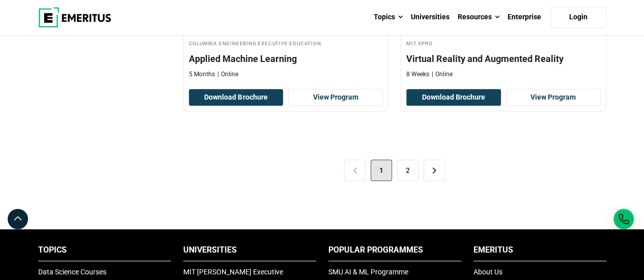
scroll to position [2188, 0]
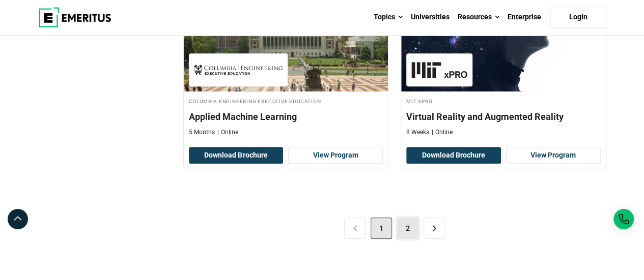
click at [405, 220] on link "2" at bounding box center [407, 228] width 21 height 21
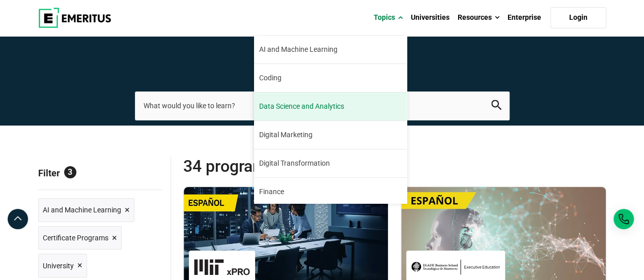
click at [343, 100] on link "Data Science and Analytics" at bounding box center [330, 107] width 153 height 28
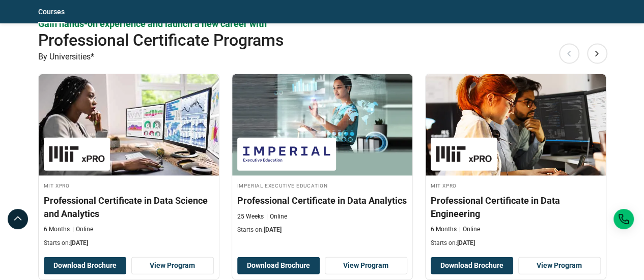
scroll to position [1272, 0]
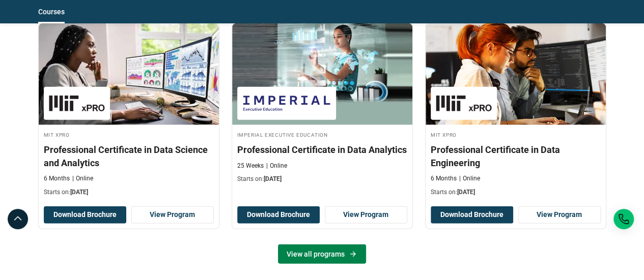
click at [335, 255] on link "View all programs" at bounding box center [322, 254] width 88 height 19
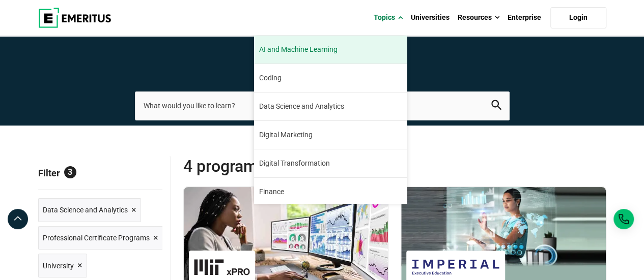
click at [376, 38] on link "AI and Machine Learning By 2023, 40 percent of infrastructure and operations te…" at bounding box center [330, 50] width 153 height 28
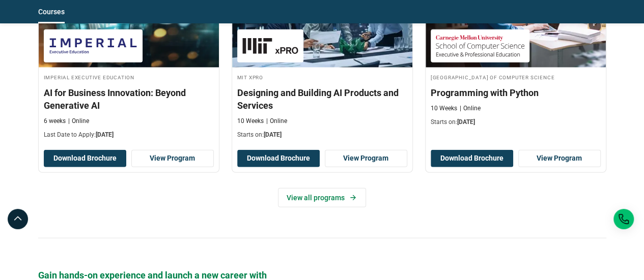
scroll to position [1323, 0]
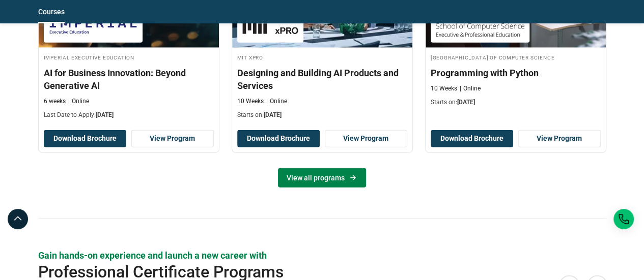
click at [294, 183] on link "View all programs" at bounding box center [322, 177] width 88 height 19
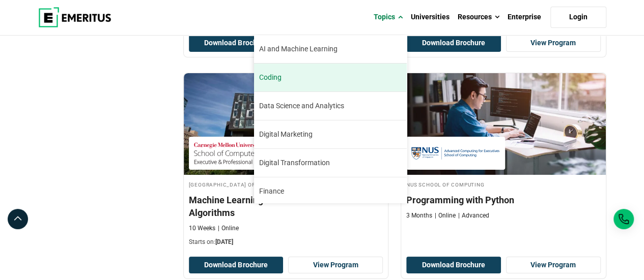
click at [301, 77] on link "Coding The world of coding has been changing rapidly in recent years. While cod…" at bounding box center [330, 78] width 153 height 28
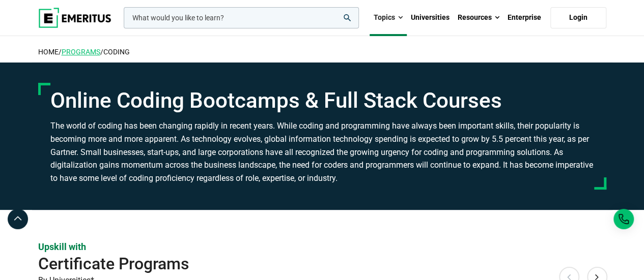
click at [88, 50] on link "Programs" at bounding box center [81, 52] width 39 height 8
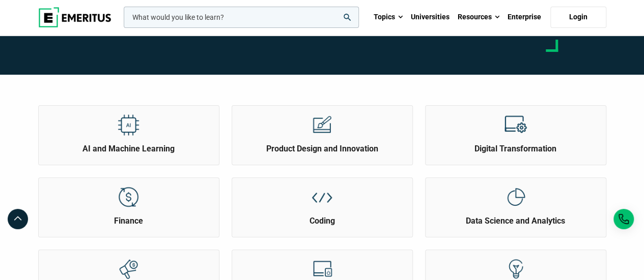
scroll to position [153, 0]
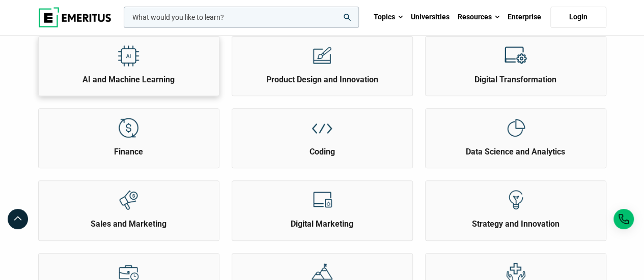
click at [172, 63] on div "AI and Machine Learning" at bounding box center [129, 61] width 180 height 49
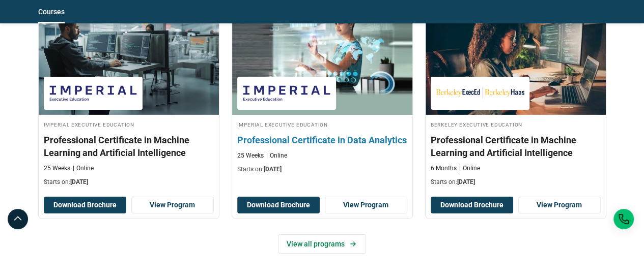
scroll to position [1628, 0]
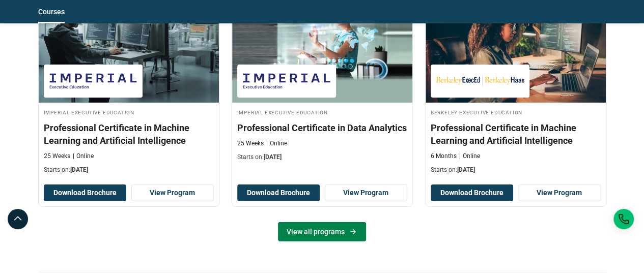
click at [312, 233] on link "View all programs" at bounding box center [322, 231] width 88 height 19
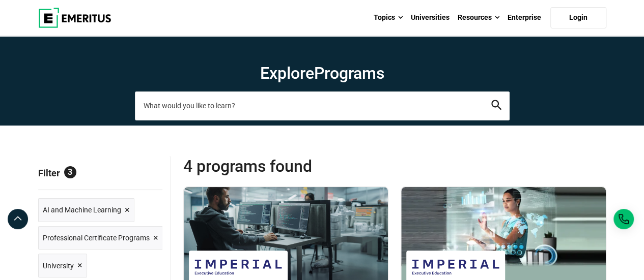
click at [220, 105] on input "search-page" at bounding box center [322, 106] width 375 height 28
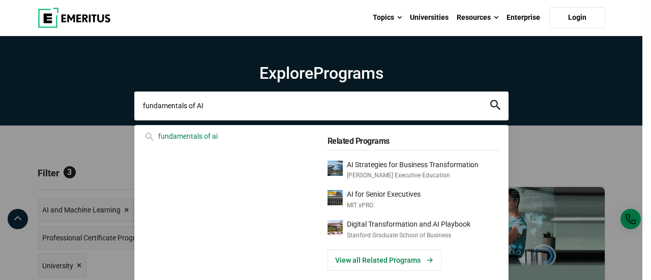
type input "fundamentals of AI"
click at [491, 100] on button "search" at bounding box center [496, 106] width 10 height 12
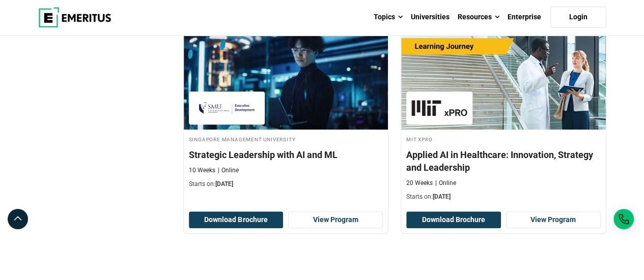
scroll to position [2188, 0]
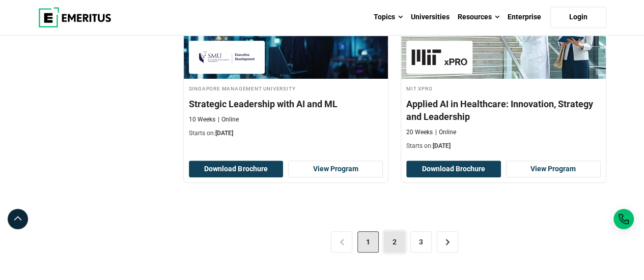
click at [399, 239] on link "2" at bounding box center [394, 242] width 21 height 21
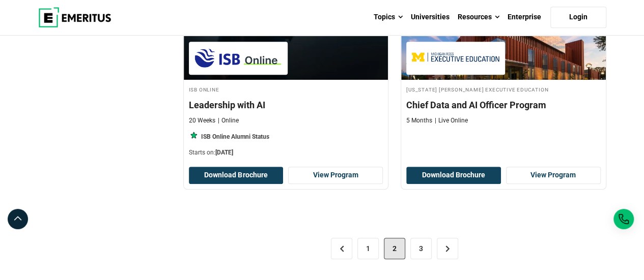
scroll to position [2239, 0]
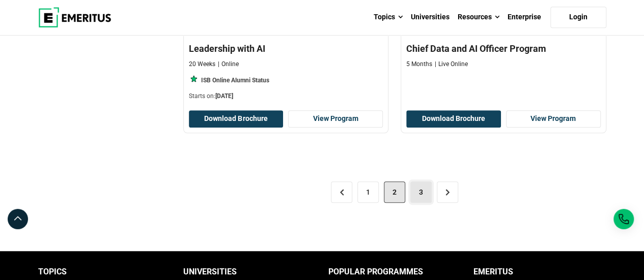
click at [420, 182] on link "3" at bounding box center [420, 192] width 21 height 21
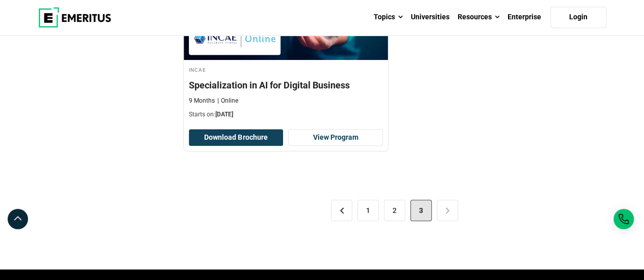
scroll to position [407, 0]
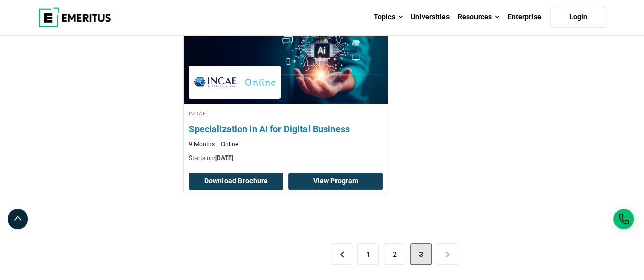
click at [322, 174] on link "View Program" at bounding box center [335, 181] width 95 height 17
